Goal: Find specific page/section: Find specific page/section

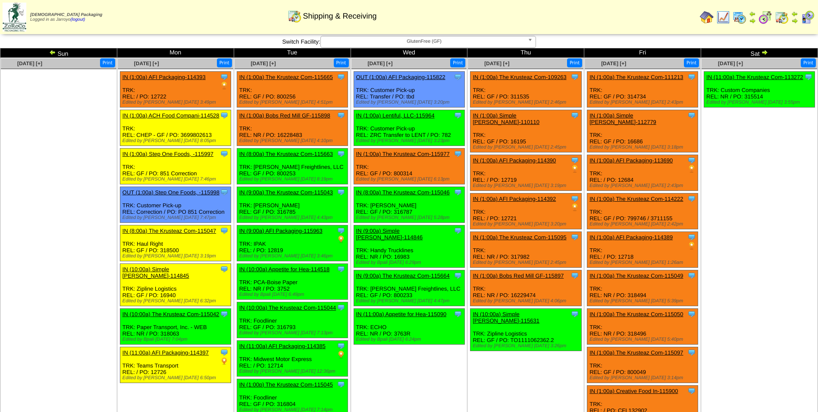
drag, startPoint x: 69, startPoint y: 260, endPoint x: 194, endPoint y: 302, distance: 132.2
click at [69, 260] on td "Aug 24 [+] Print" at bounding box center [58, 279] width 117 height 443
click at [105, 305] on td "Aug 24 [+] Print" at bounding box center [58, 279] width 117 height 443
click at [104, 296] on td "Aug 24 [+] Print" at bounding box center [58, 279] width 117 height 443
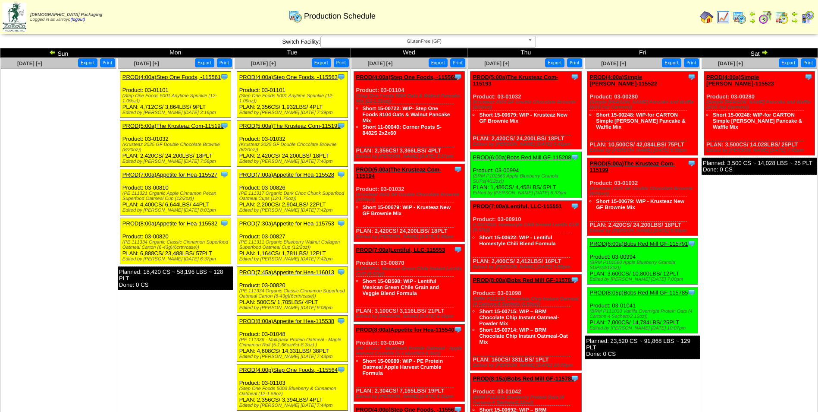
click at [79, 327] on td "Aug 24 [+] Print Export" at bounding box center [58, 371] width 117 height 627
click at [723, 16] on img at bounding box center [724, 17] width 14 height 14
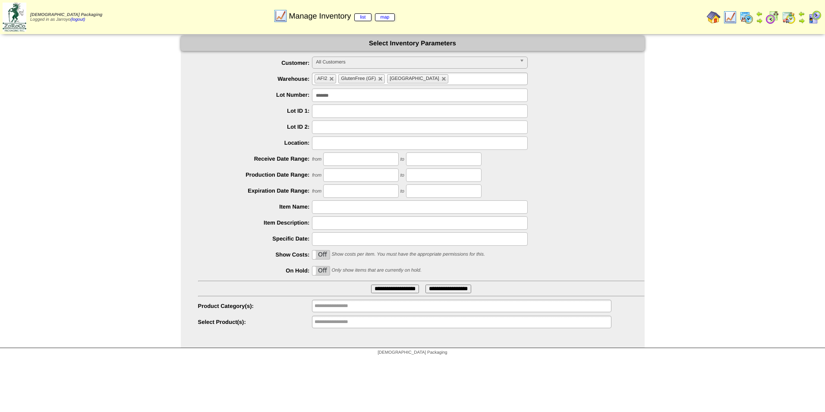
drag, startPoint x: 190, startPoint y: 233, endPoint x: 321, endPoint y: 104, distance: 184.0
click at [196, 232] on ul "**********" at bounding box center [413, 193] width 464 height 272
drag, startPoint x: 356, startPoint y: 92, endPoint x: 284, endPoint y: 100, distance: 72.4
click at [284, 100] on div "*******" at bounding box center [421, 94] width 447 height 13
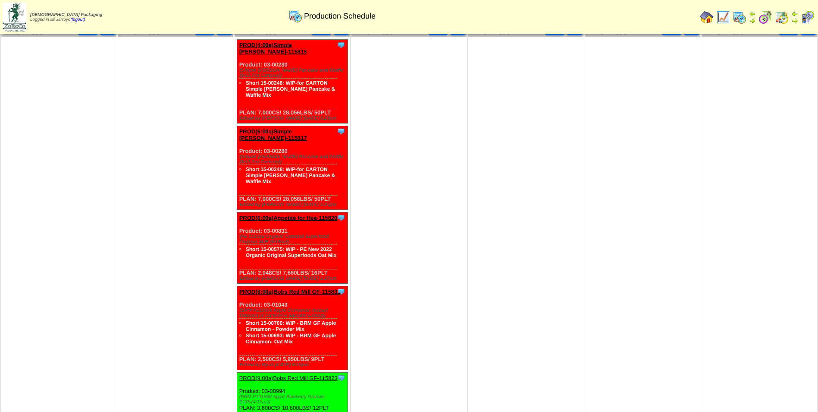
scroll to position [647, 0]
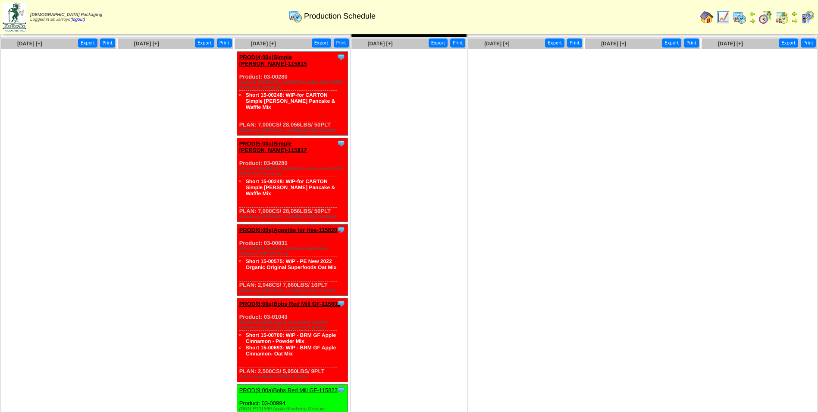
click at [763, 17] on img at bounding box center [766, 17] width 14 height 14
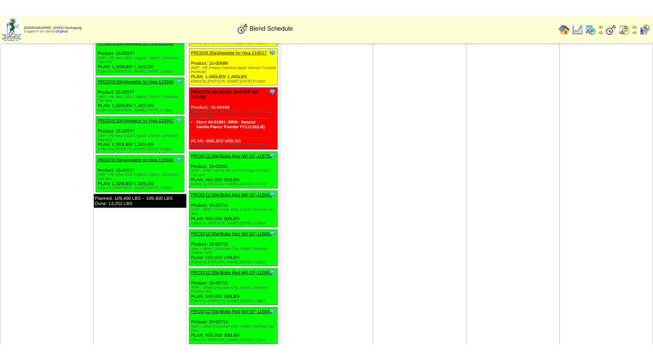
scroll to position [1467, 0]
